Goal: Obtain resource: Download file/media

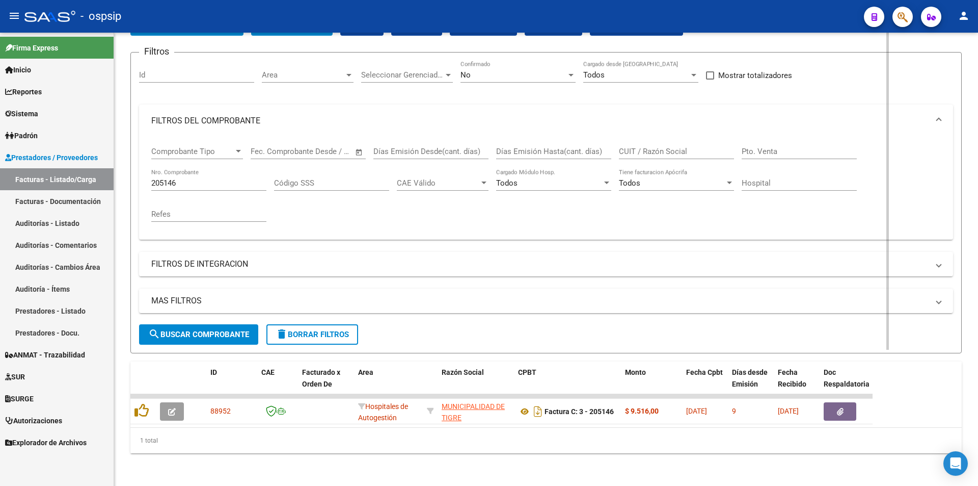
scroll to position [76, 0]
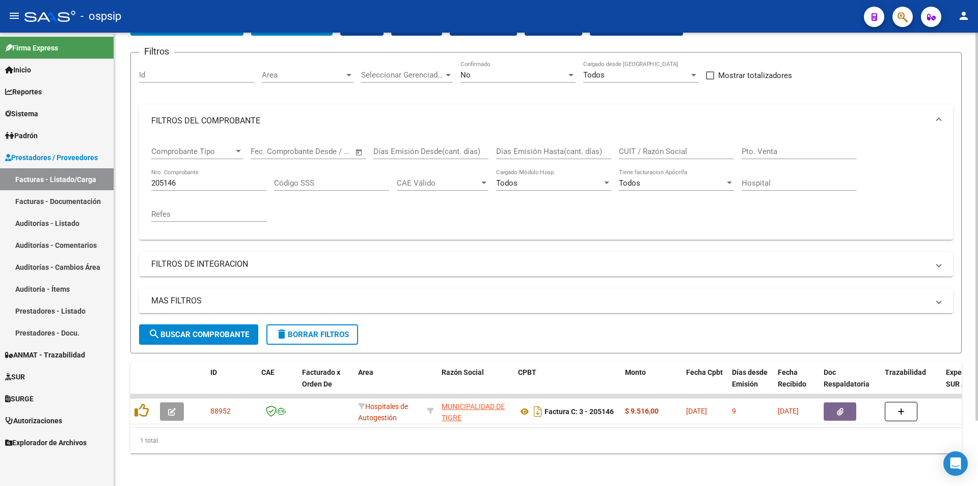
click at [182, 185] on div "205146 Nro. Comprobante" at bounding box center [208, 185] width 115 height 32
click at [187, 178] on input "205146" at bounding box center [208, 182] width 115 height 9
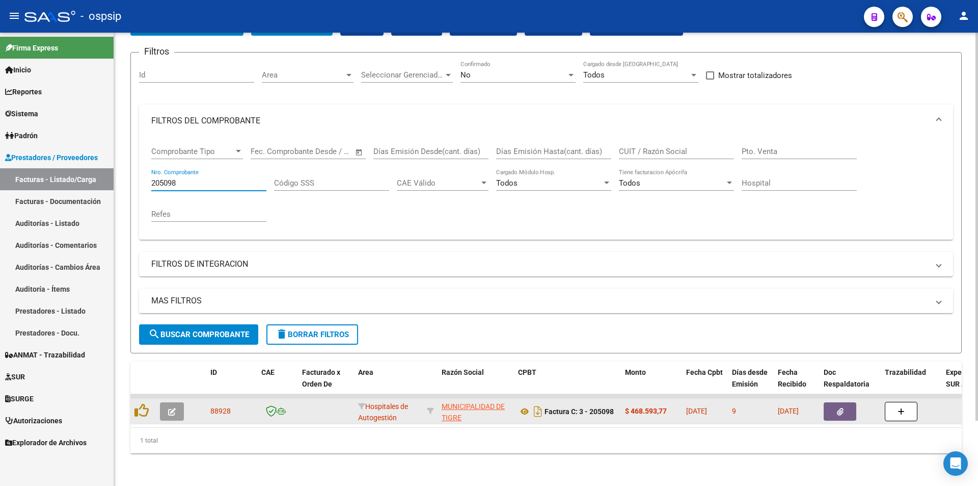
click at [824, 403] on datatable-body-cell at bounding box center [850, 410] width 61 height 25
click at [838, 408] on icon "button" at bounding box center [840, 412] width 7 height 8
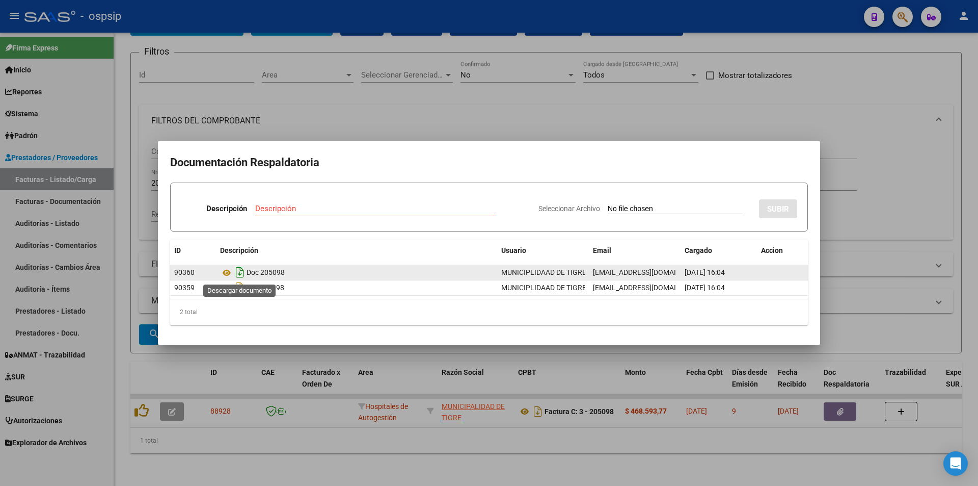
click at [239, 272] on icon "Descargar documento" at bounding box center [239, 272] width 13 height 16
click at [257, 57] on div at bounding box center [489, 243] width 978 height 486
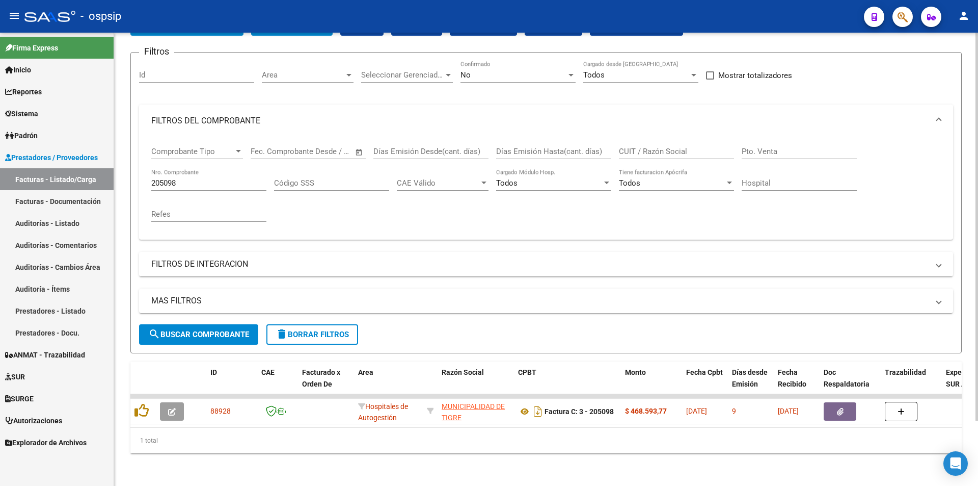
click at [199, 181] on div "205098 Nro. Comprobante" at bounding box center [208, 180] width 115 height 22
click at [222, 178] on input "205098" at bounding box center [208, 182] width 115 height 9
type input "379"
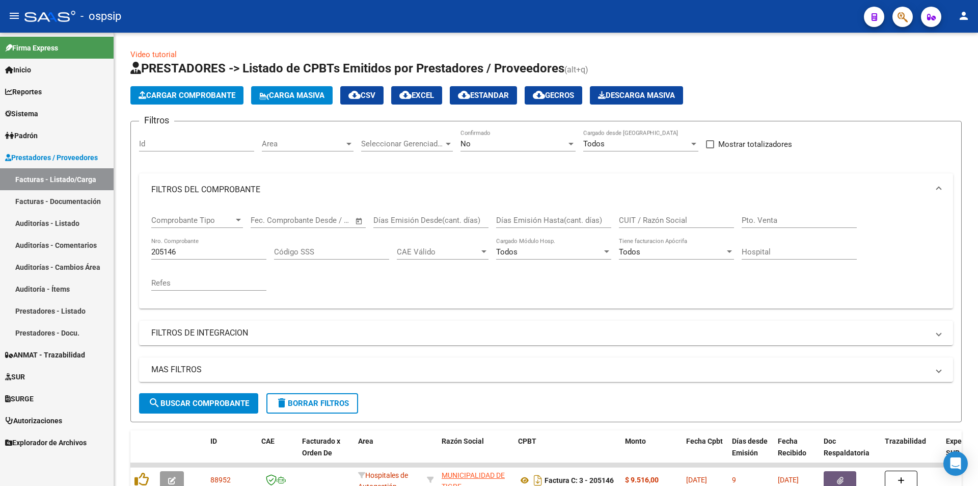
scroll to position [76, 0]
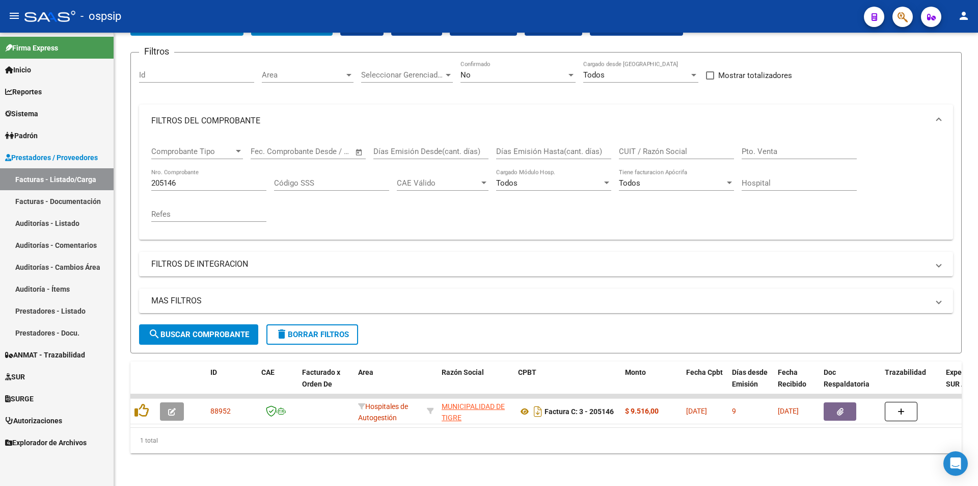
click at [909, 7] on div at bounding box center [898, 16] width 29 height 21
click at [905, 7] on span "button" at bounding box center [903, 17] width 10 height 21
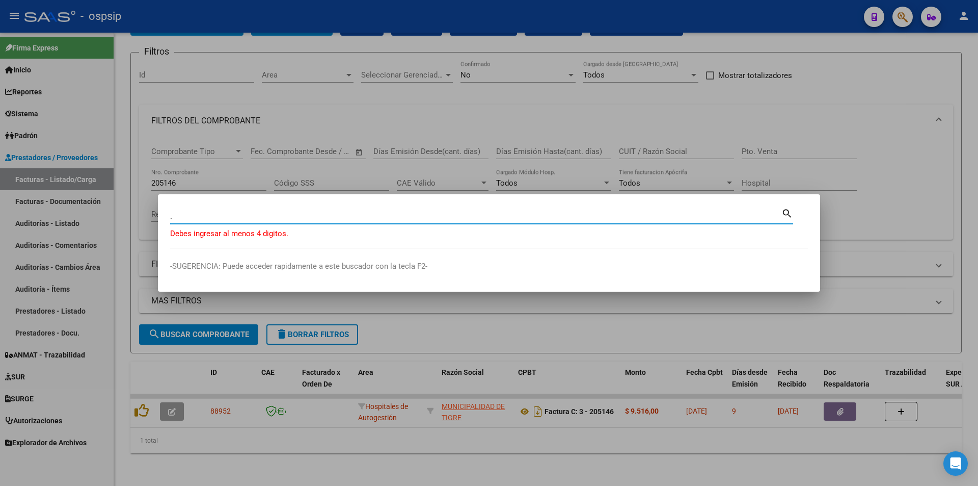
paste input "14709240"
paste input
type input "14709240"
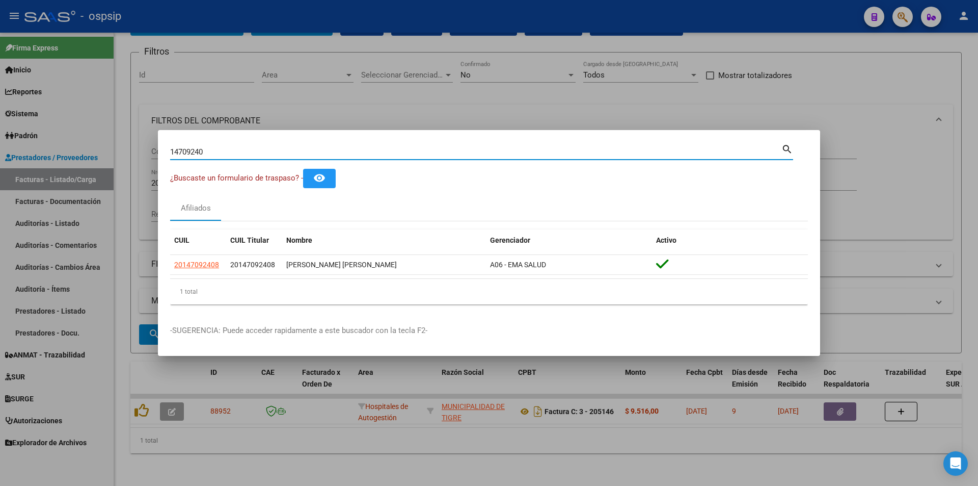
click at [194, 277] on datatable-selection "20147092408 20147092408 [PERSON_NAME] [PERSON_NAME] A06 - [PERSON_NAME]" at bounding box center [489, 271] width 638 height 9
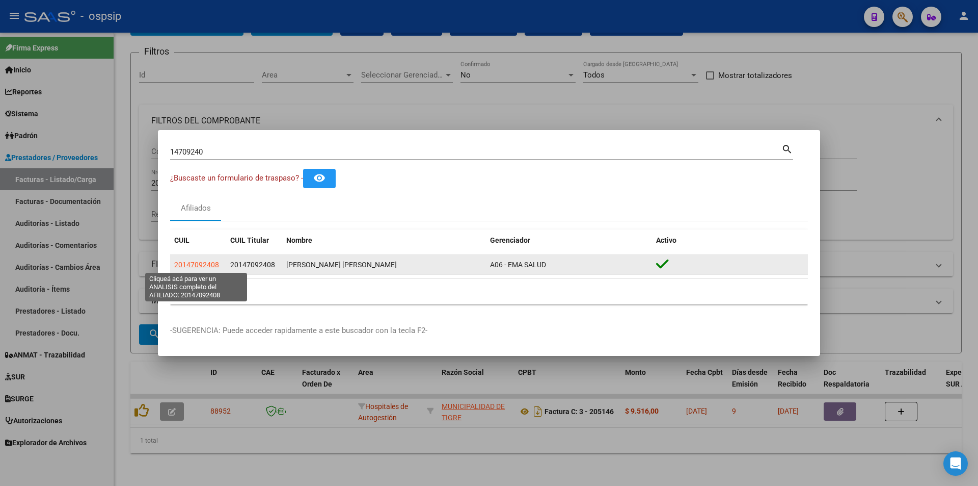
click at [196, 268] on span "20147092408" at bounding box center [196, 264] width 45 height 8
type textarea "20147092408"
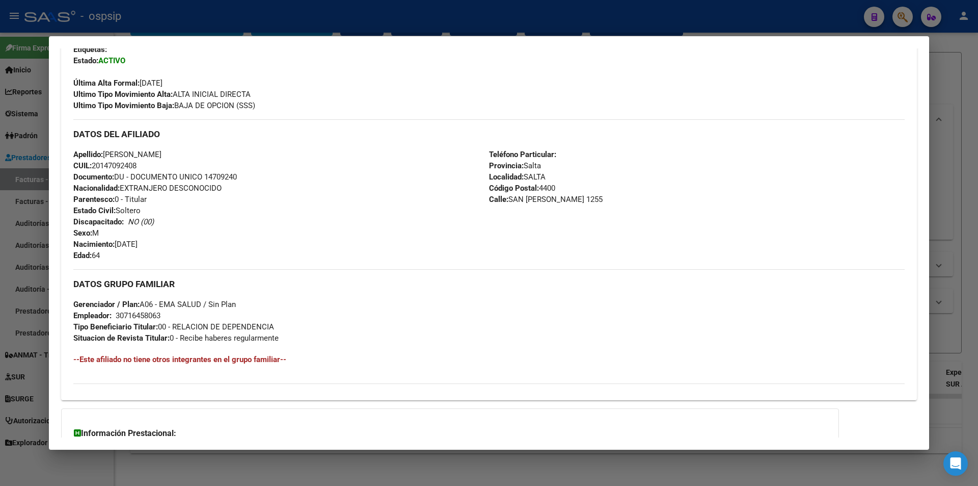
scroll to position [356, 0]
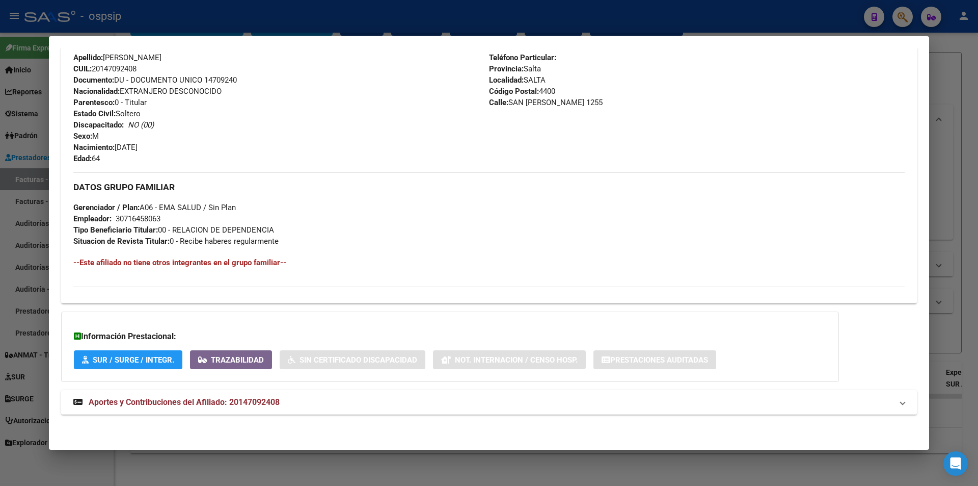
click at [150, 406] on span "Aportes y Contribuciones del Afiliado: 20147092408" at bounding box center [184, 402] width 191 height 10
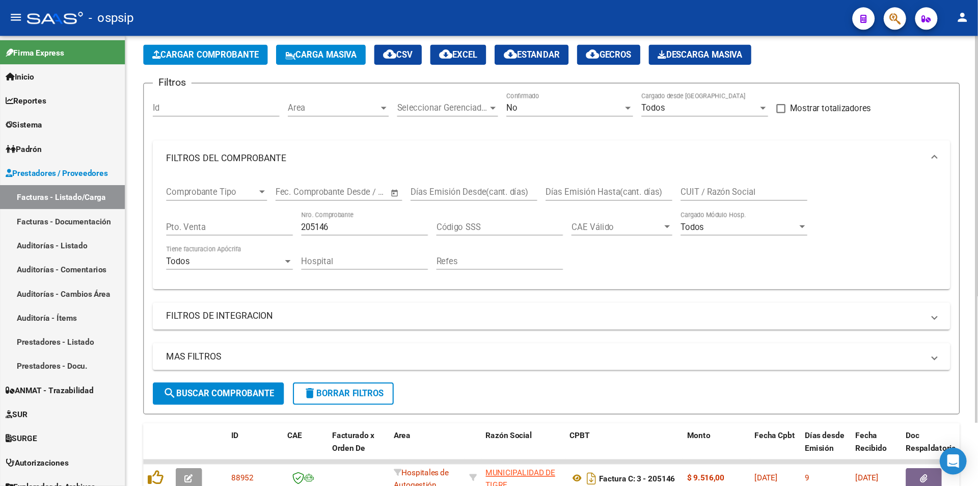
scroll to position [0, 0]
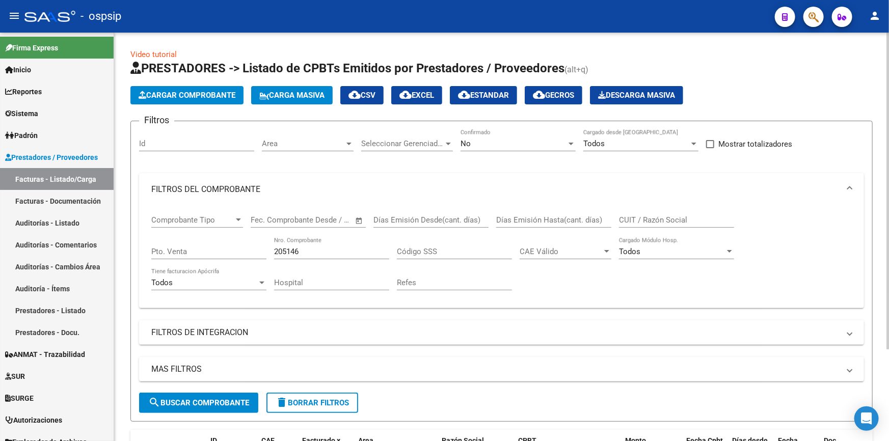
click at [310, 247] on input "205146" at bounding box center [331, 251] width 115 height 9
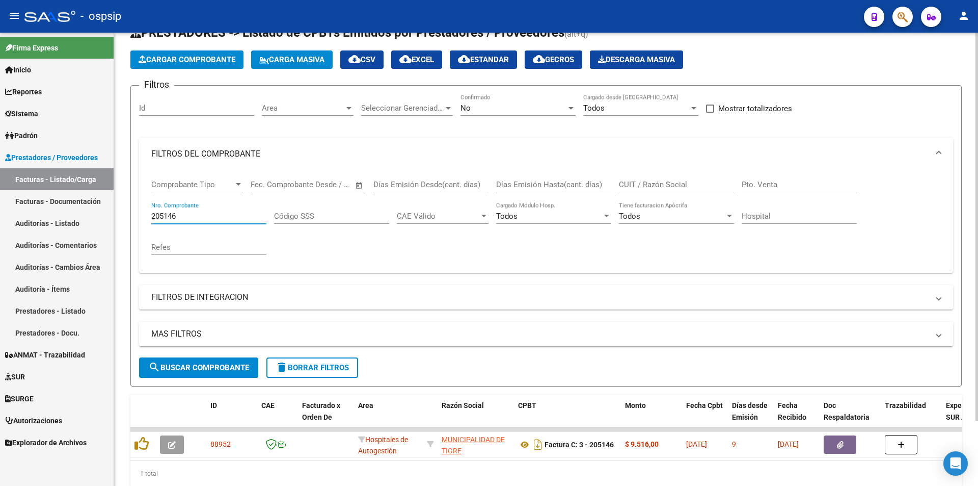
scroll to position [51, 0]
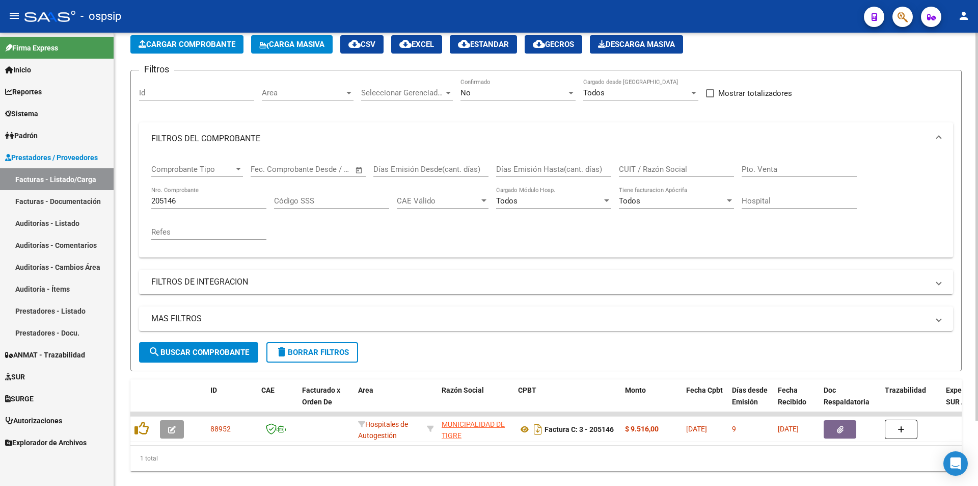
click at [325, 253] on div "Comprobante Tipo Comprobante Tipo Fecha inicio – Fecha fin Fec. Comprobante Des…" at bounding box center [546, 206] width 814 height 102
drag, startPoint x: 203, startPoint y: 217, endPoint x: 205, endPoint y: 210, distance: 6.8
click at [203, 214] on div "205146 Nro. Comprobante" at bounding box center [208, 202] width 115 height 32
click at [206, 208] on div "205146 Nro. Comprobante" at bounding box center [208, 197] width 115 height 22
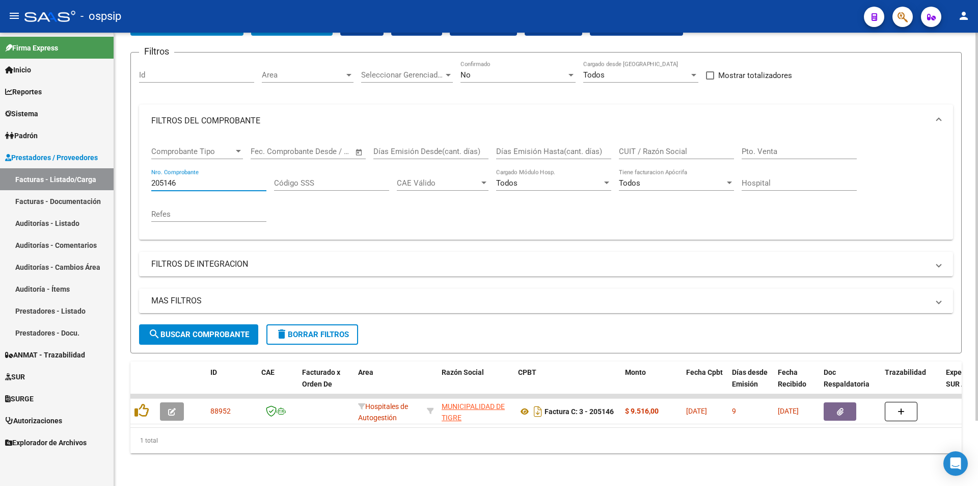
scroll to position [76, 0]
drag, startPoint x: 543, startPoint y: 286, endPoint x: 542, endPoint y: 296, distance: 10.2
click at [544, 288] on mat-expansion-panel-header "MAS FILTROS" at bounding box center [546, 300] width 814 height 24
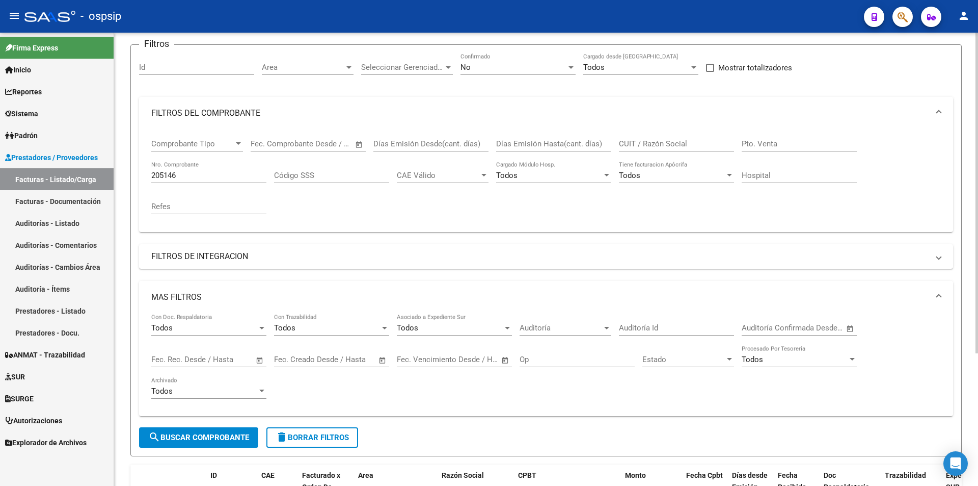
click at [545, 297] on mat-panel-title "MAS FILTROS" at bounding box center [539, 296] width 777 height 11
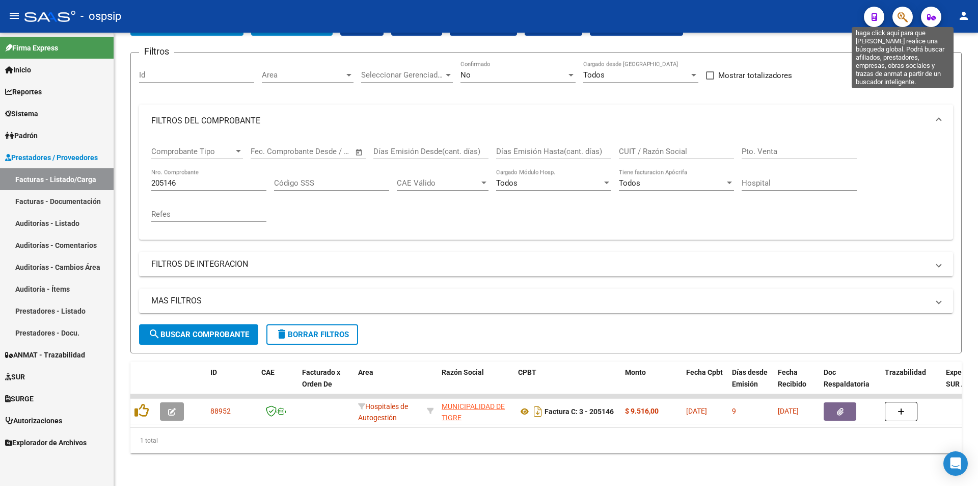
click at [902, 21] on icon "button" at bounding box center [903, 17] width 10 height 12
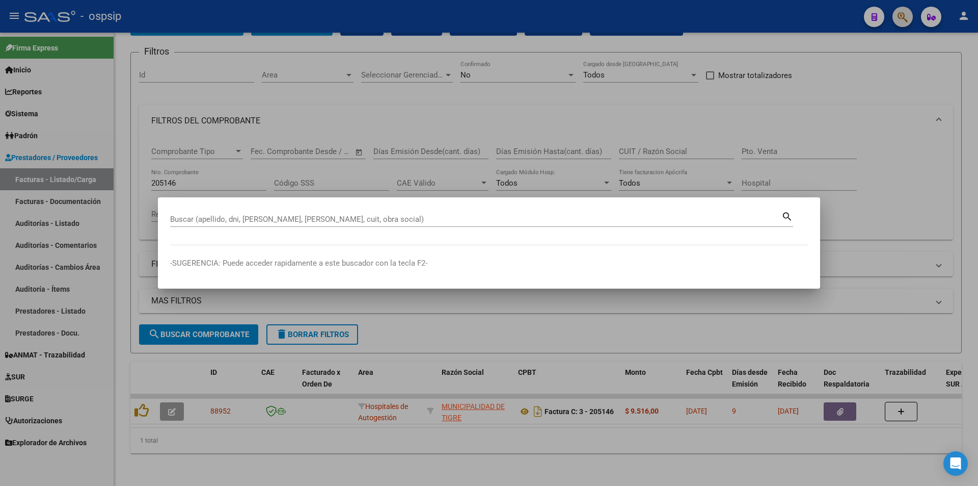
paste input "[PERSON_NAME]"
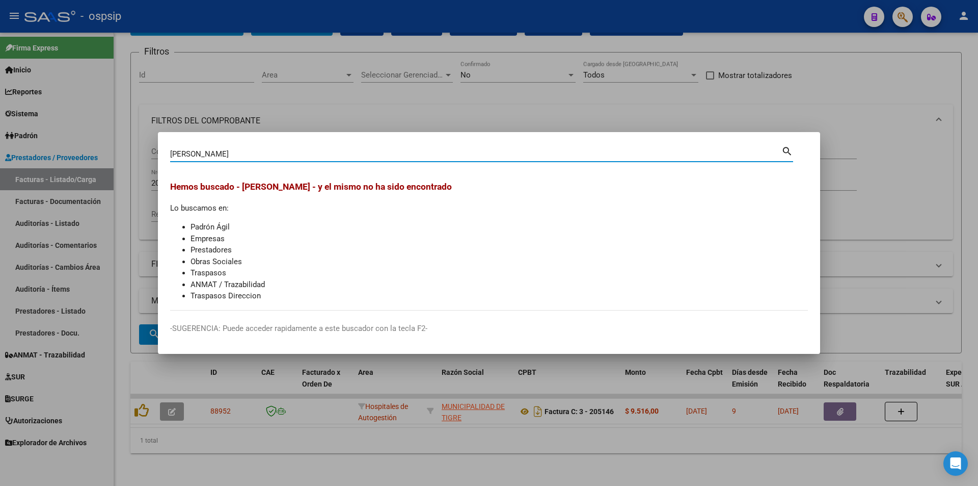
paste input "14709240"
type input "14709240"
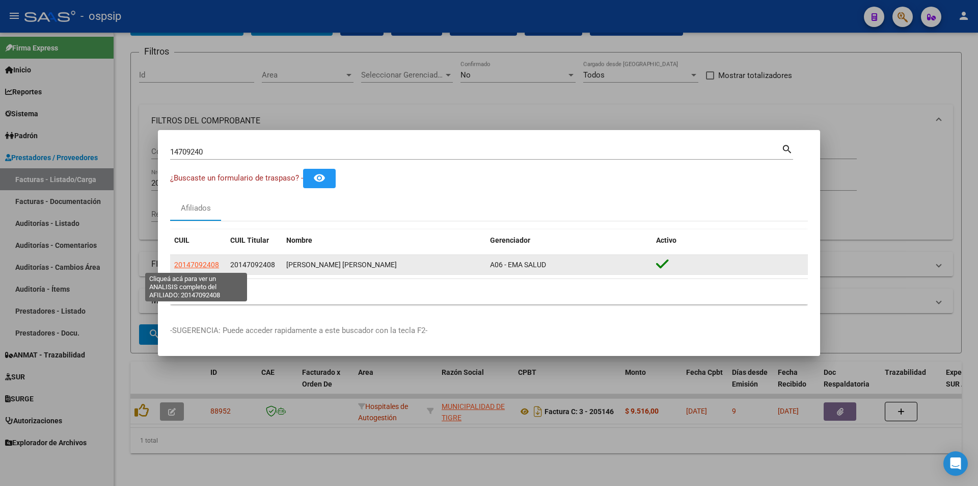
click at [195, 262] on span "20147092408" at bounding box center [196, 264] width 45 height 8
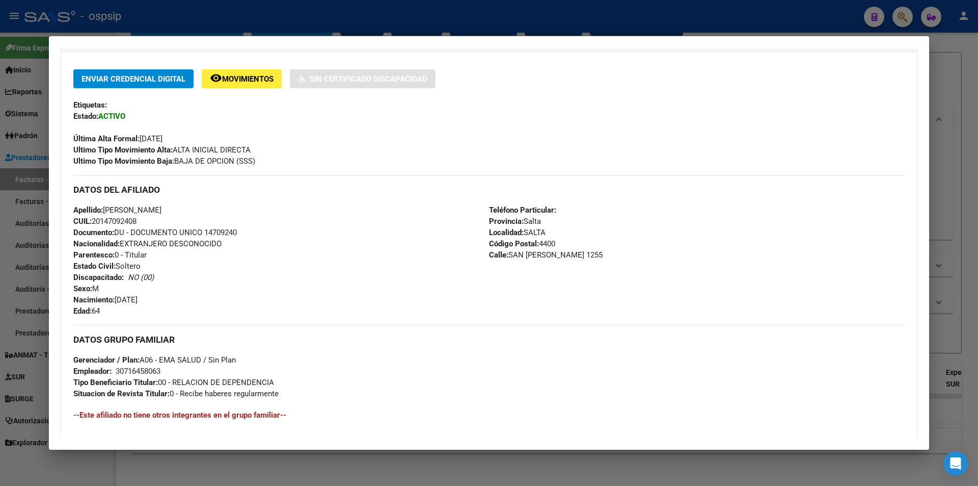
scroll to position [356, 0]
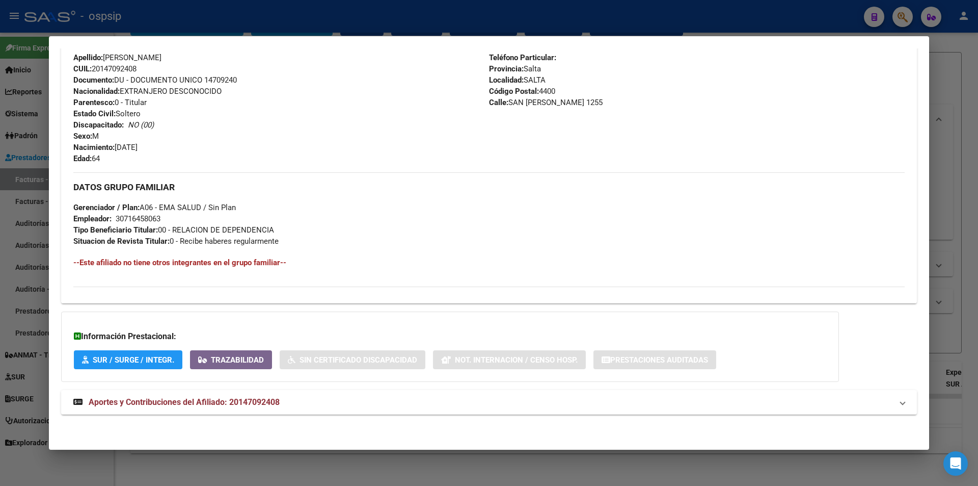
click at [0, 131] on div at bounding box center [489, 243] width 978 height 486
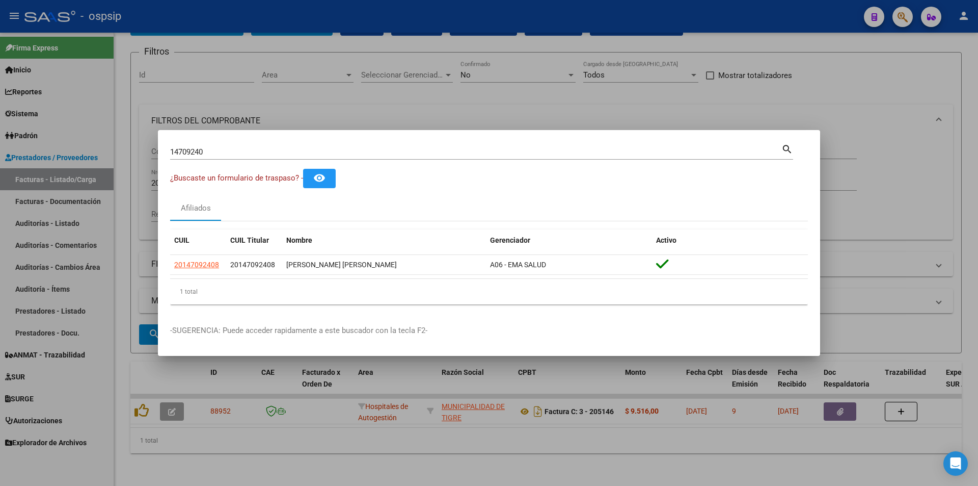
click at [64, 142] on div at bounding box center [489, 243] width 978 height 486
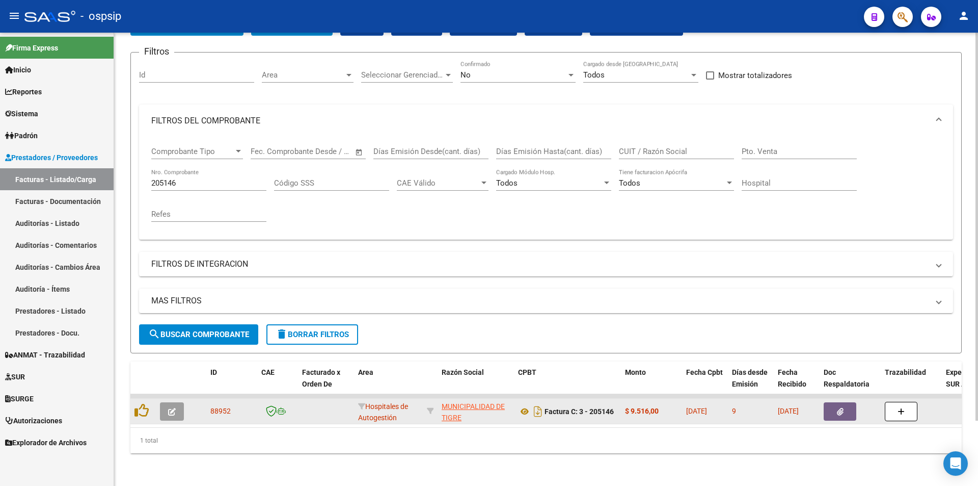
click at [835, 402] on button "button" at bounding box center [840, 411] width 33 height 18
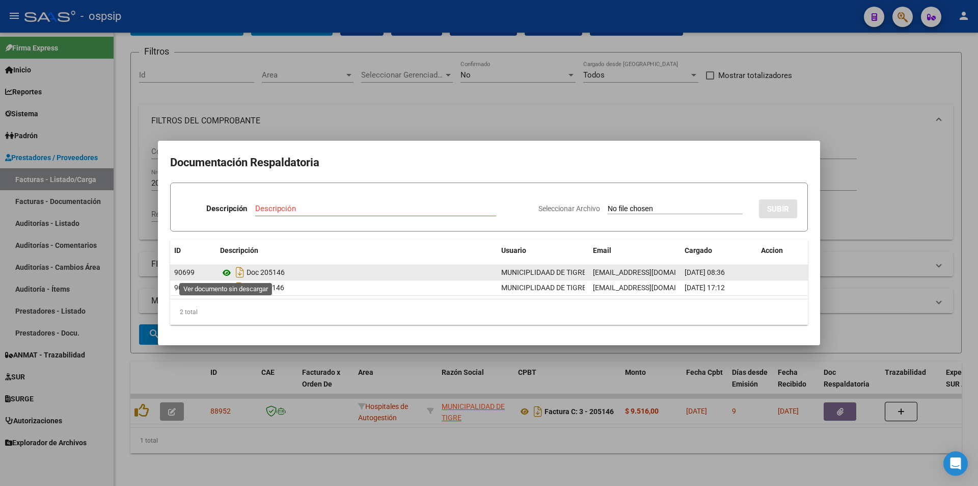
click at [226, 276] on icon at bounding box center [226, 272] width 13 height 12
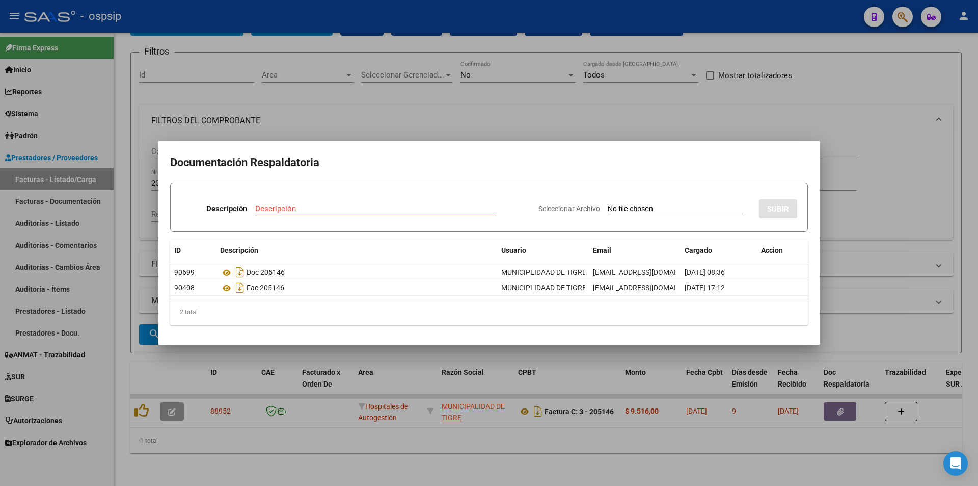
click at [393, 91] on div at bounding box center [489, 243] width 978 height 486
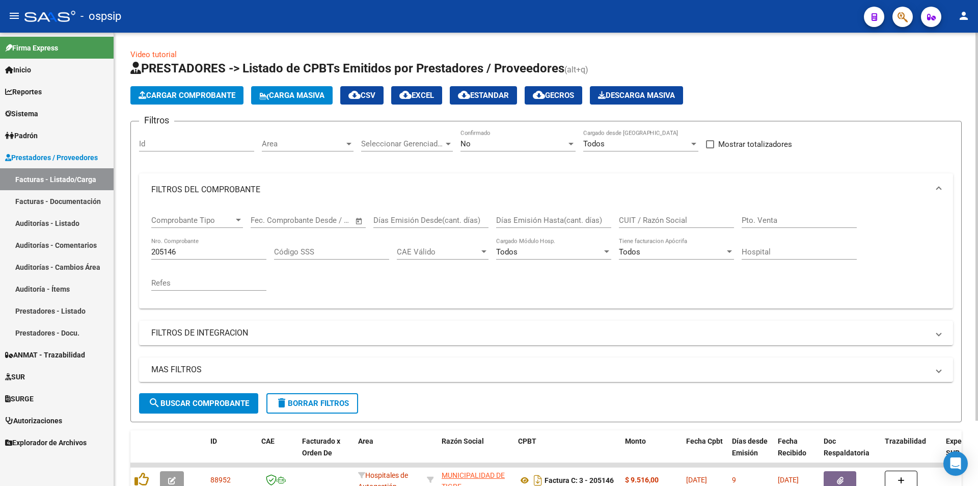
scroll to position [76, 0]
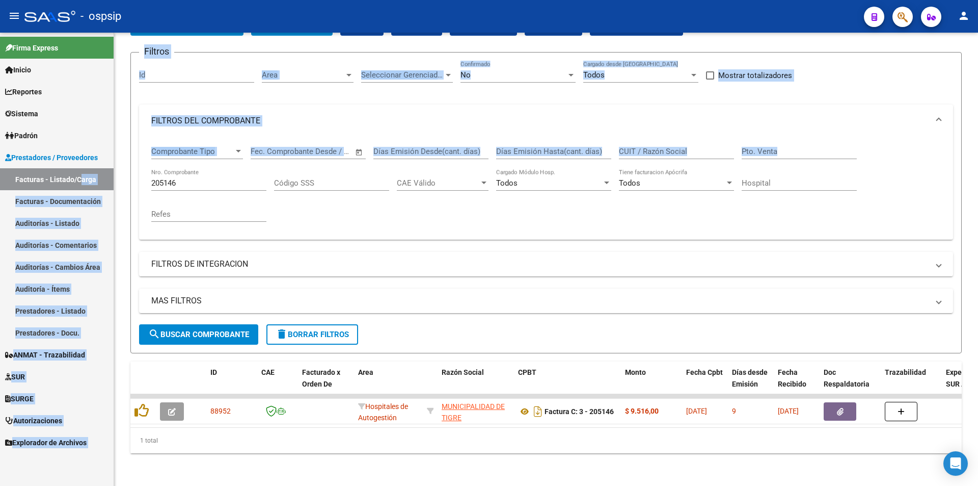
drag, startPoint x: 203, startPoint y: 181, endPoint x: 56, endPoint y: 180, distance: 146.7
click at [56, 180] on mat-sidenav-container "Firma Express Inicio Instructivos Contacto OS Reportes Egresos Devengados Audit…" at bounding box center [489, 259] width 978 height 453
click at [203, 179] on input "205146" at bounding box center [208, 182] width 115 height 9
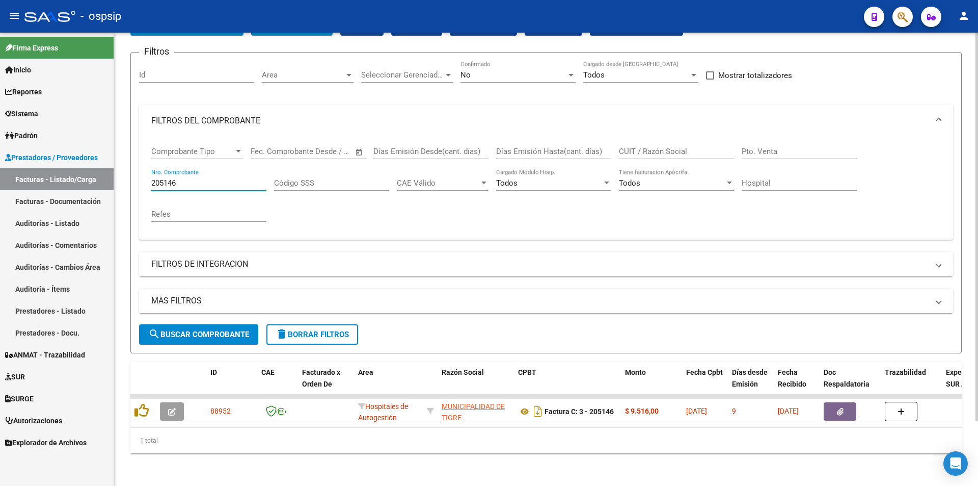
click at [203, 179] on input "205146" at bounding box center [208, 182] width 115 height 9
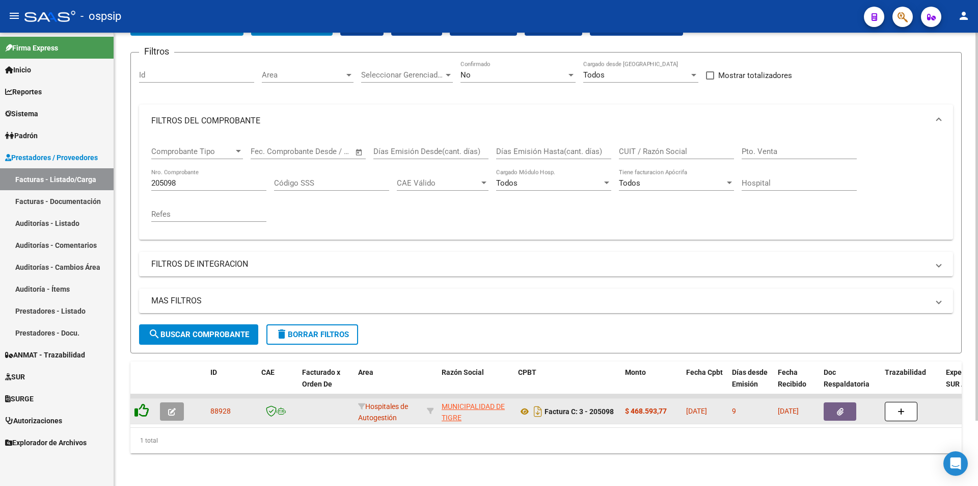
click at [140, 403] on icon at bounding box center [141, 410] width 14 height 14
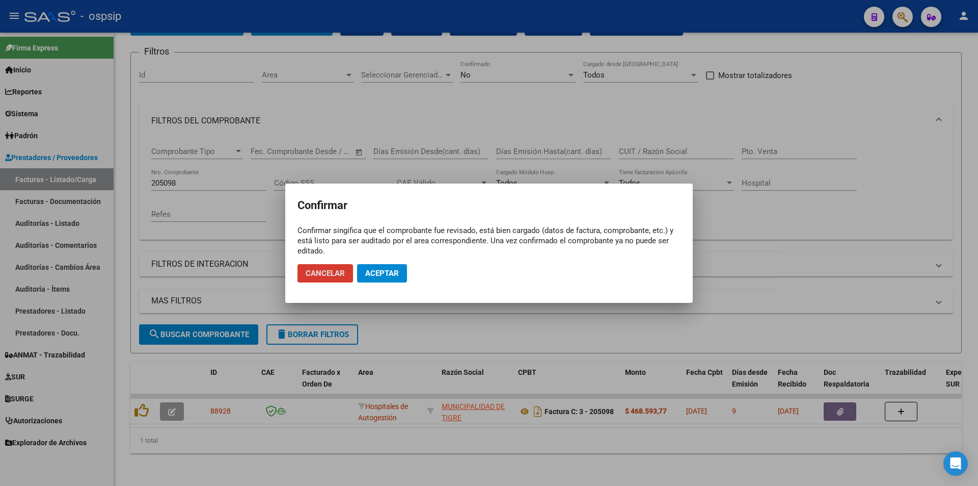
click at [382, 266] on button "Aceptar" at bounding box center [382, 273] width 50 height 18
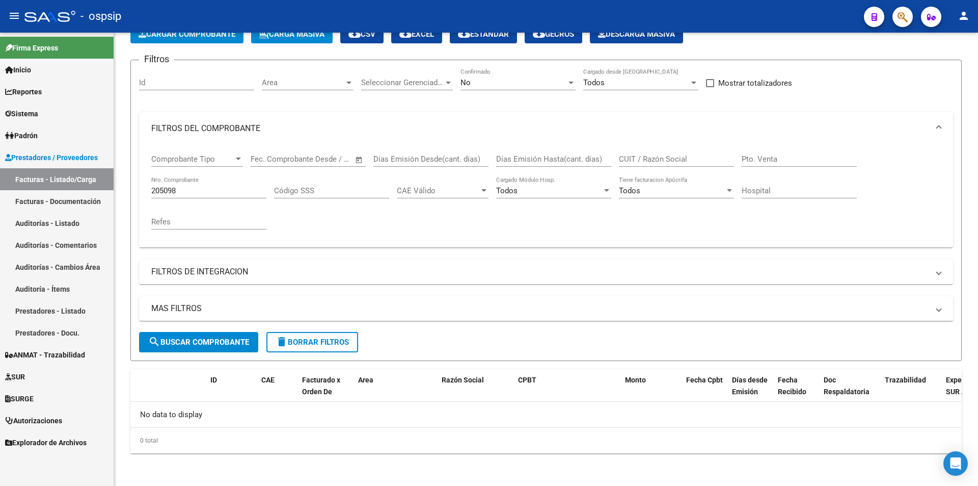
scroll to position [61, 0]
click at [231, 192] on input "205098" at bounding box center [208, 190] width 115 height 9
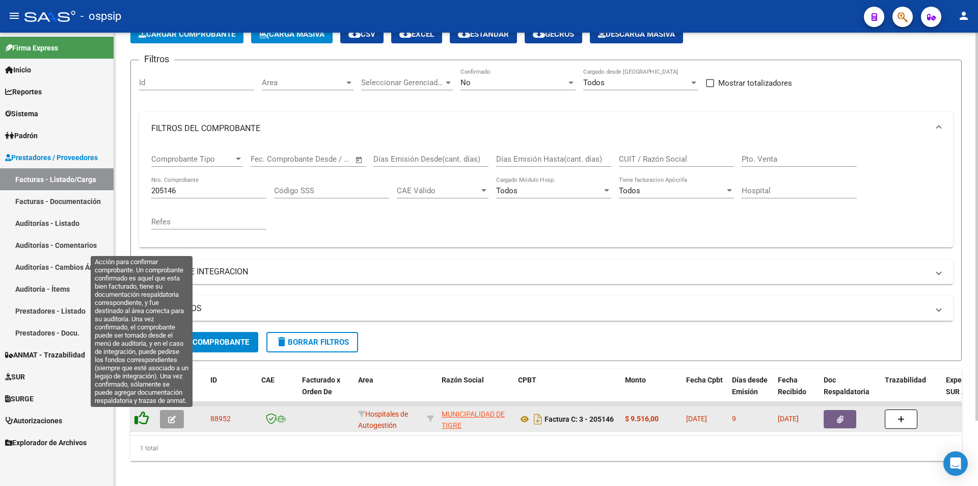
click at [139, 415] on icon at bounding box center [141, 418] width 14 height 14
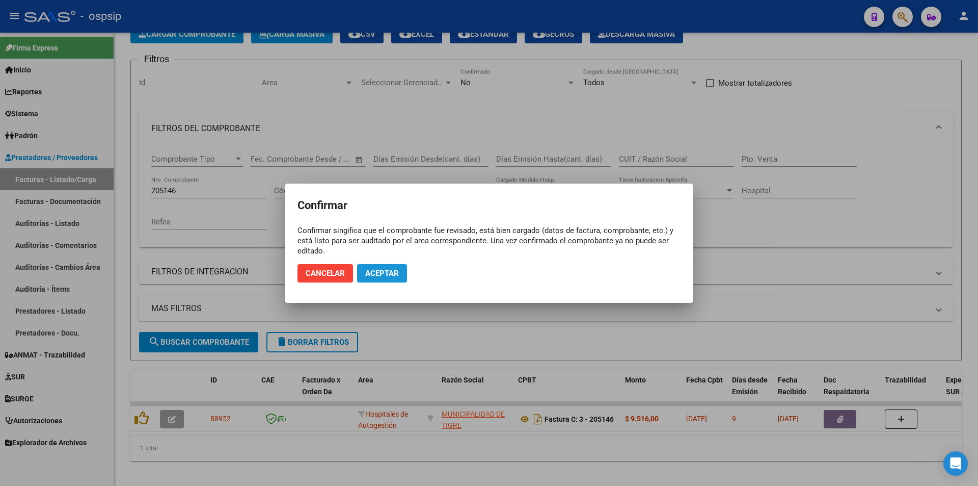
click at [399, 279] on button "Aceptar" at bounding box center [382, 273] width 50 height 18
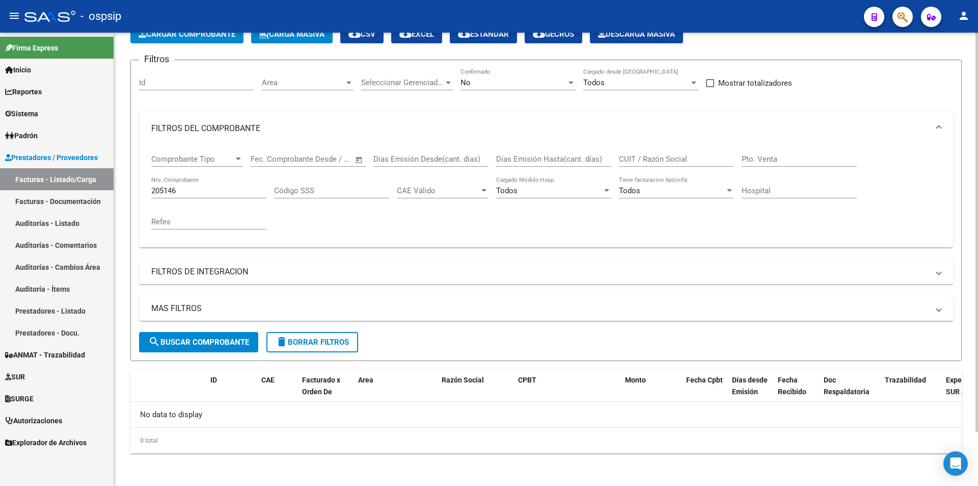
click at [188, 182] on div "205146 Nro. Comprobante" at bounding box center [208, 187] width 115 height 22
click at [199, 191] on input "205146" at bounding box center [208, 190] width 115 height 9
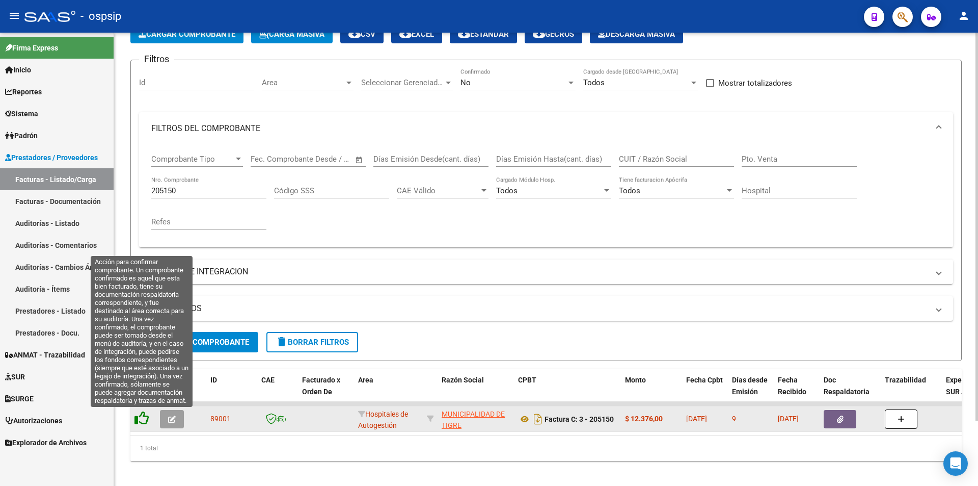
click at [145, 418] on icon at bounding box center [141, 418] width 14 height 14
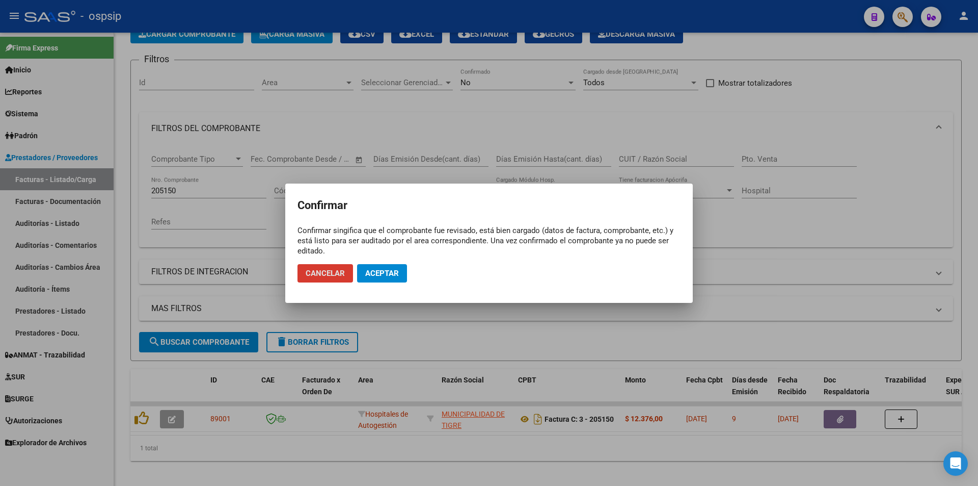
click at [384, 268] on span "Aceptar" at bounding box center [382, 272] width 34 height 9
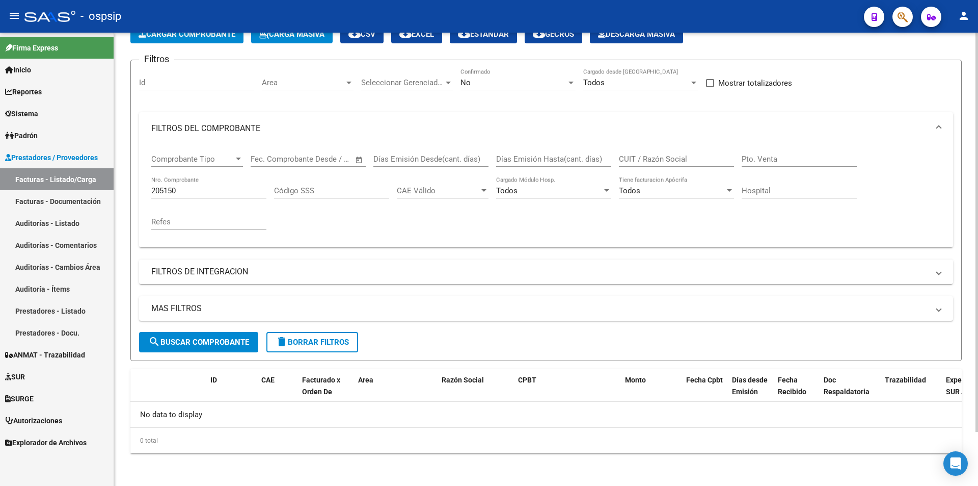
click at [211, 178] on div "205150 Nro. Comprobante" at bounding box center [208, 187] width 115 height 22
click at [211, 182] on div "205150 Nro. Comprobante" at bounding box center [208, 187] width 115 height 22
click at [213, 186] on input "205150" at bounding box center [208, 190] width 115 height 9
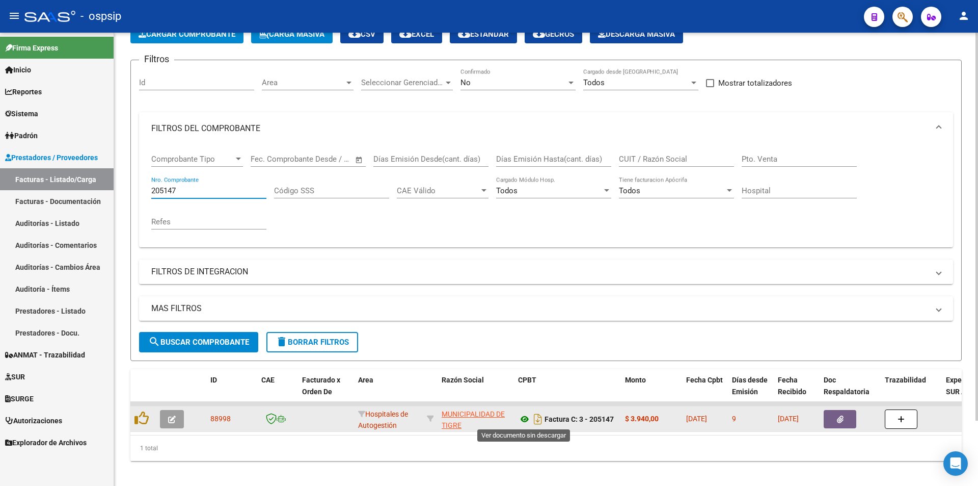
type input "205147"
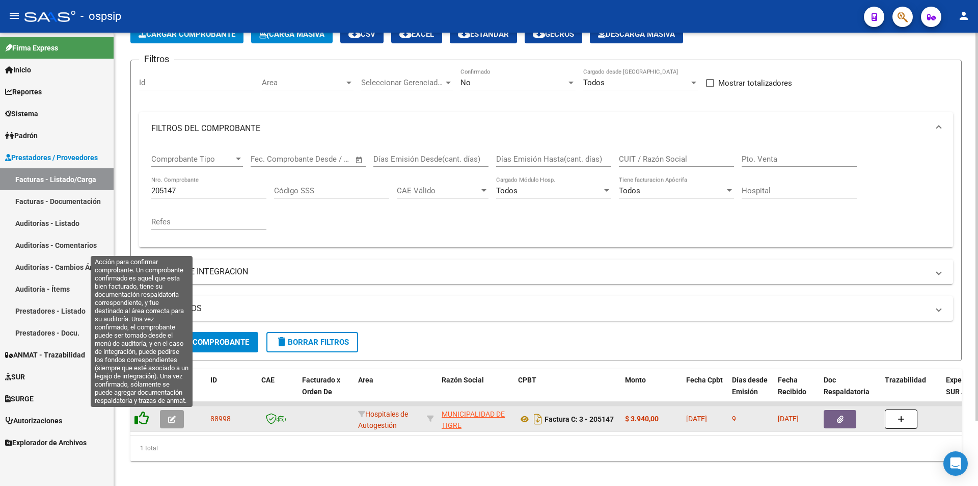
click at [148, 418] on icon at bounding box center [141, 418] width 14 height 14
